Goal: Task Accomplishment & Management: Manage account settings

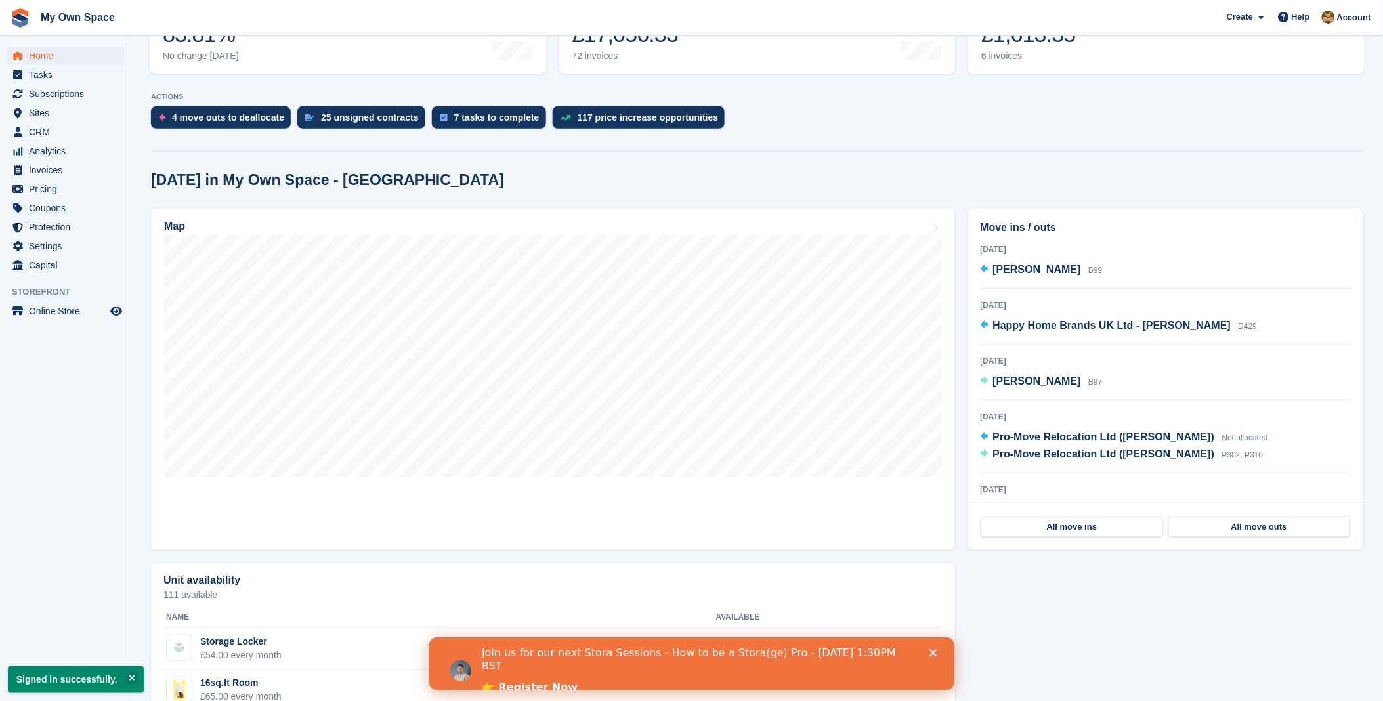
click at [932, 652] on polygon "Close" at bounding box center [933, 653] width 8 height 8
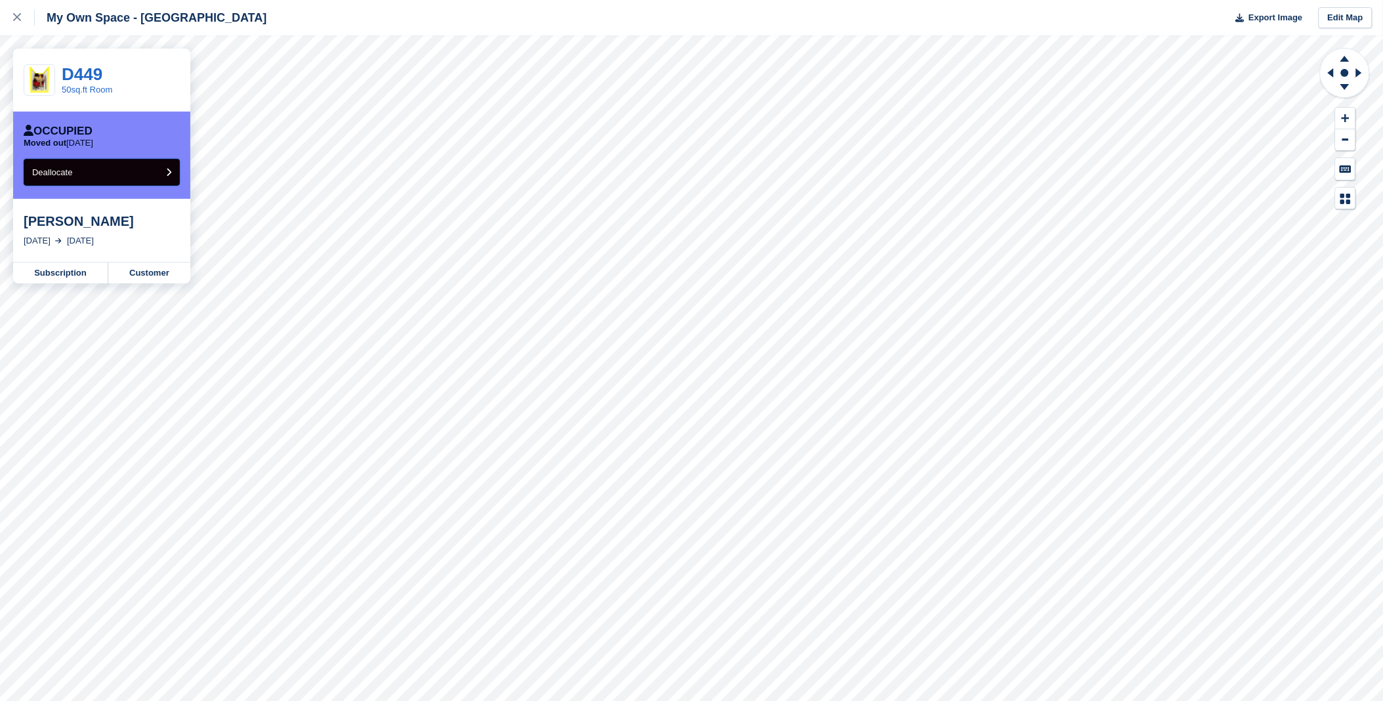
click at [104, 182] on button "Deallocate" at bounding box center [102, 172] width 156 height 27
click at [100, 177] on button "Deallocate" at bounding box center [102, 172] width 156 height 27
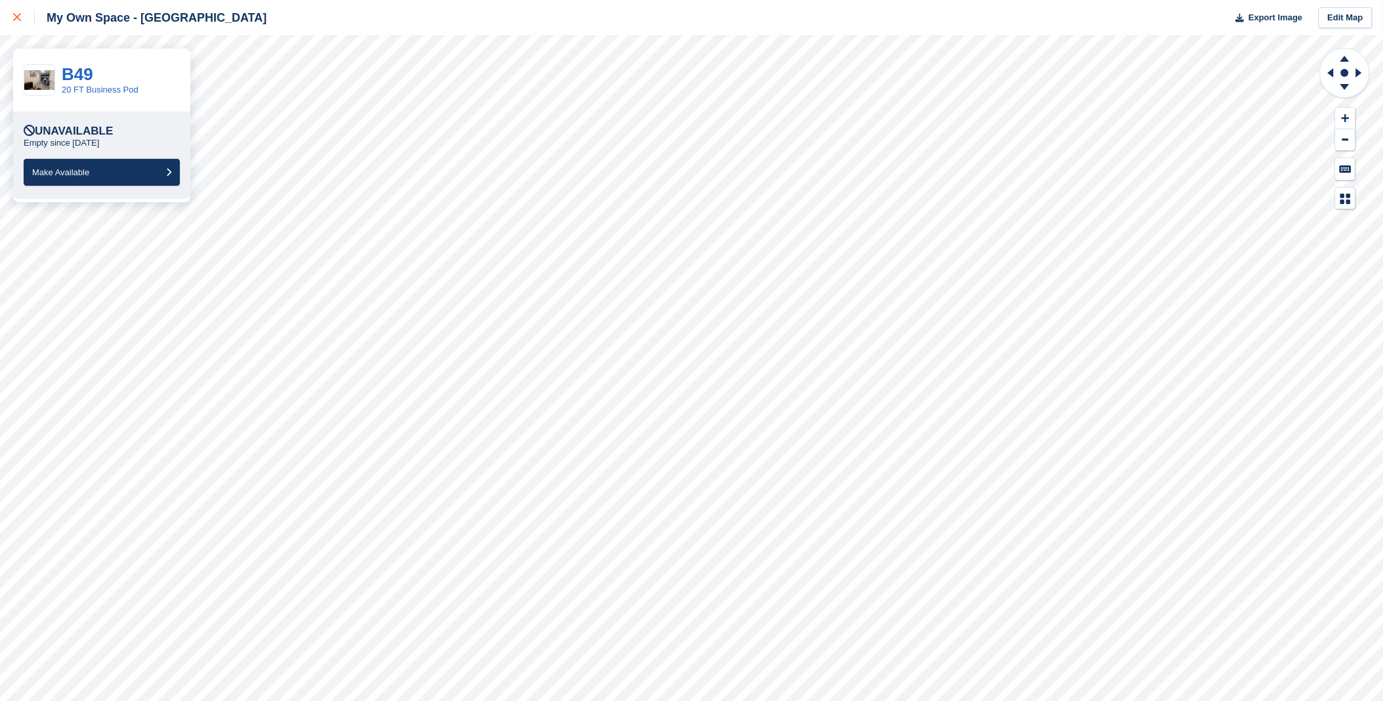
click at [20, 21] on icon at bounding box center [17, 17] width 8 height 8
